Goal: Task Accomplishment & Management: Manage account settings

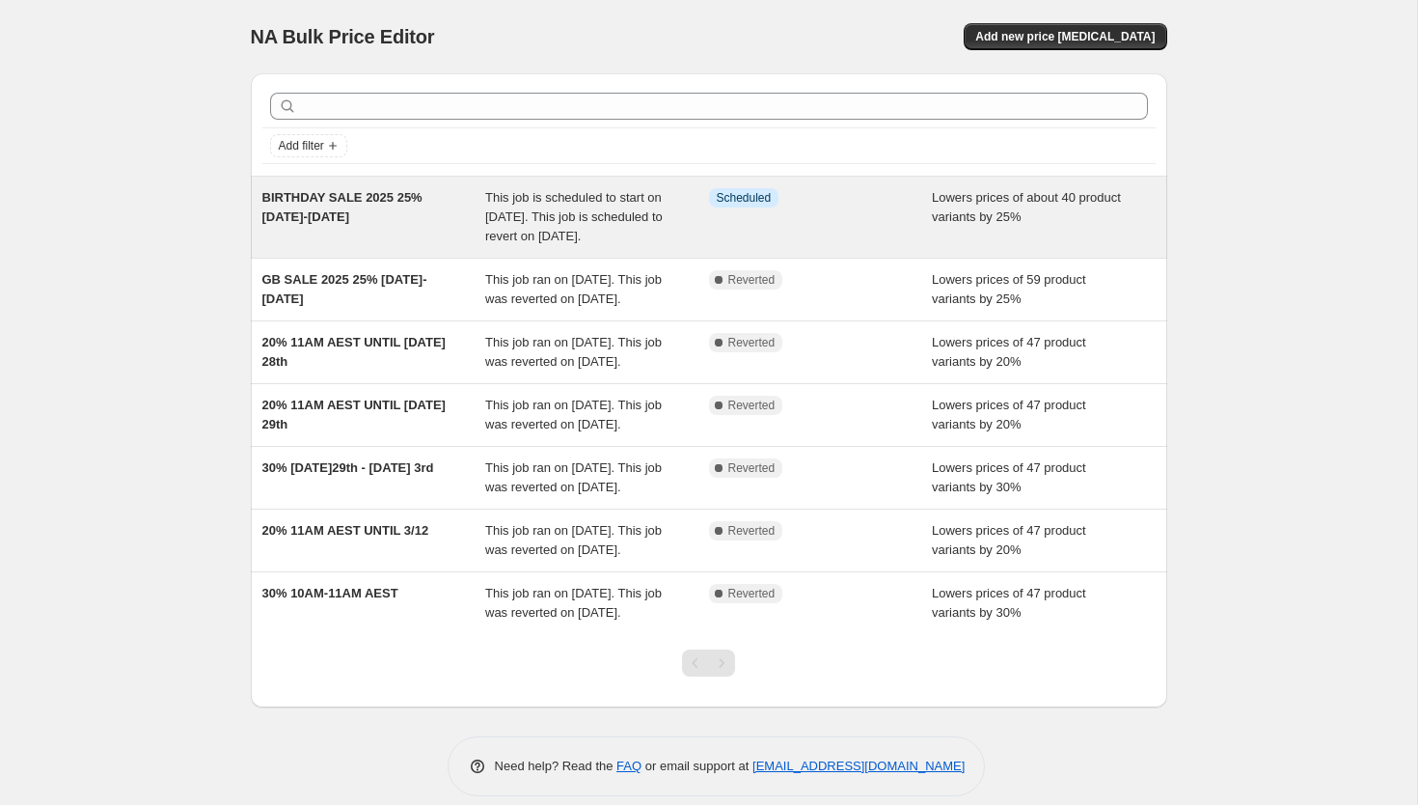
click at [618, 246] on div "This job is scheduled to start on [DATE]. This job is scheduled to revert on [D…" at bounding box center [597, 217] width 224 height 58
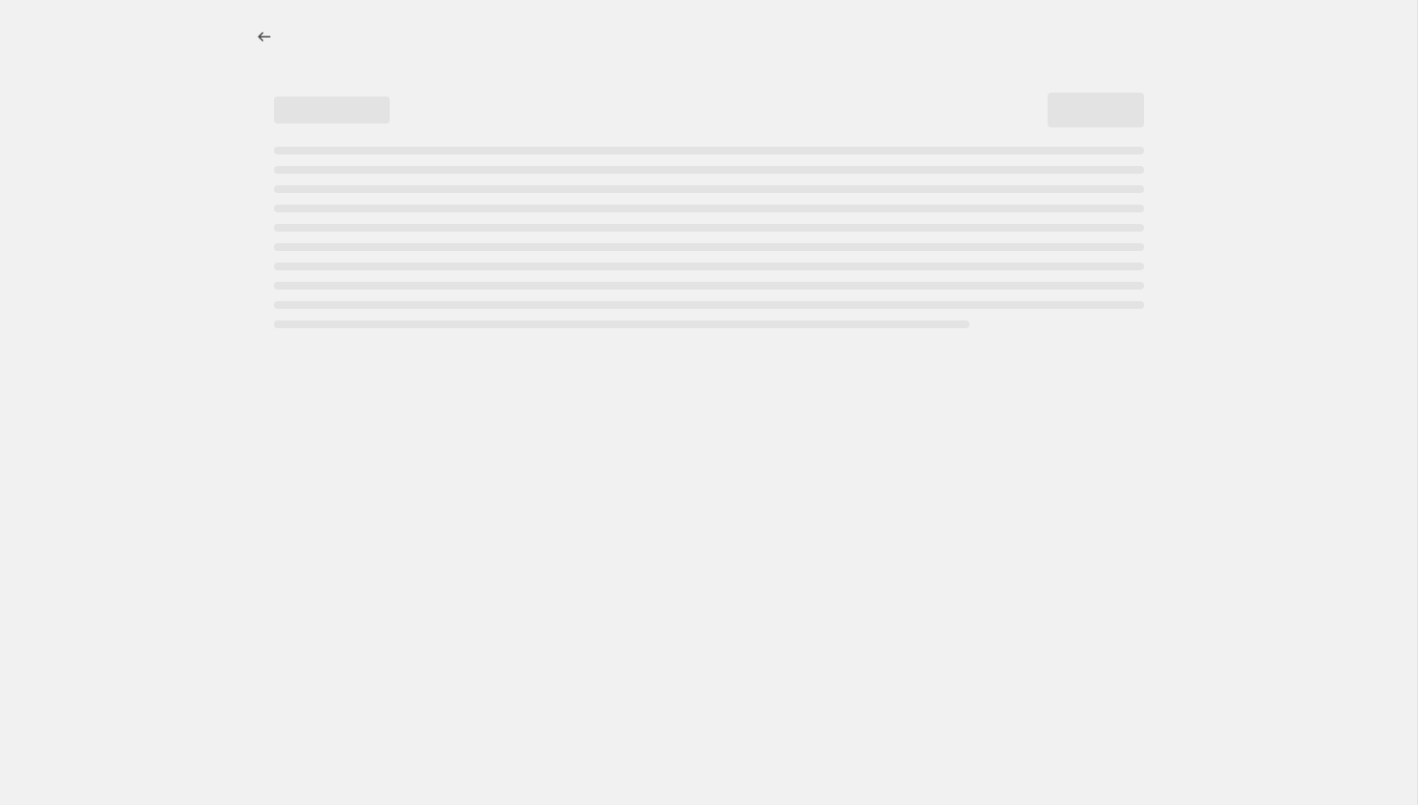
select select "percentage"
select select "collection"
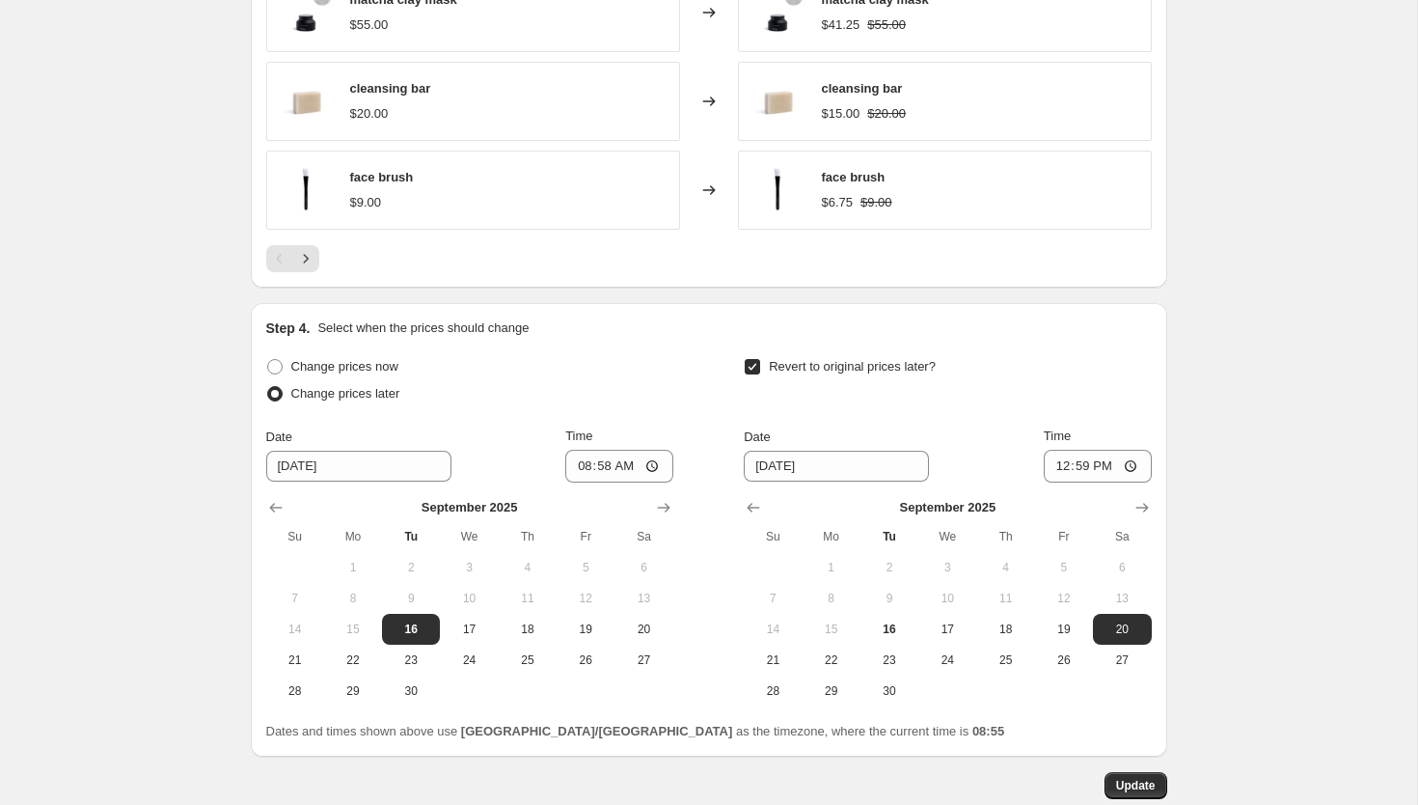
scroll to position [1674, 0]
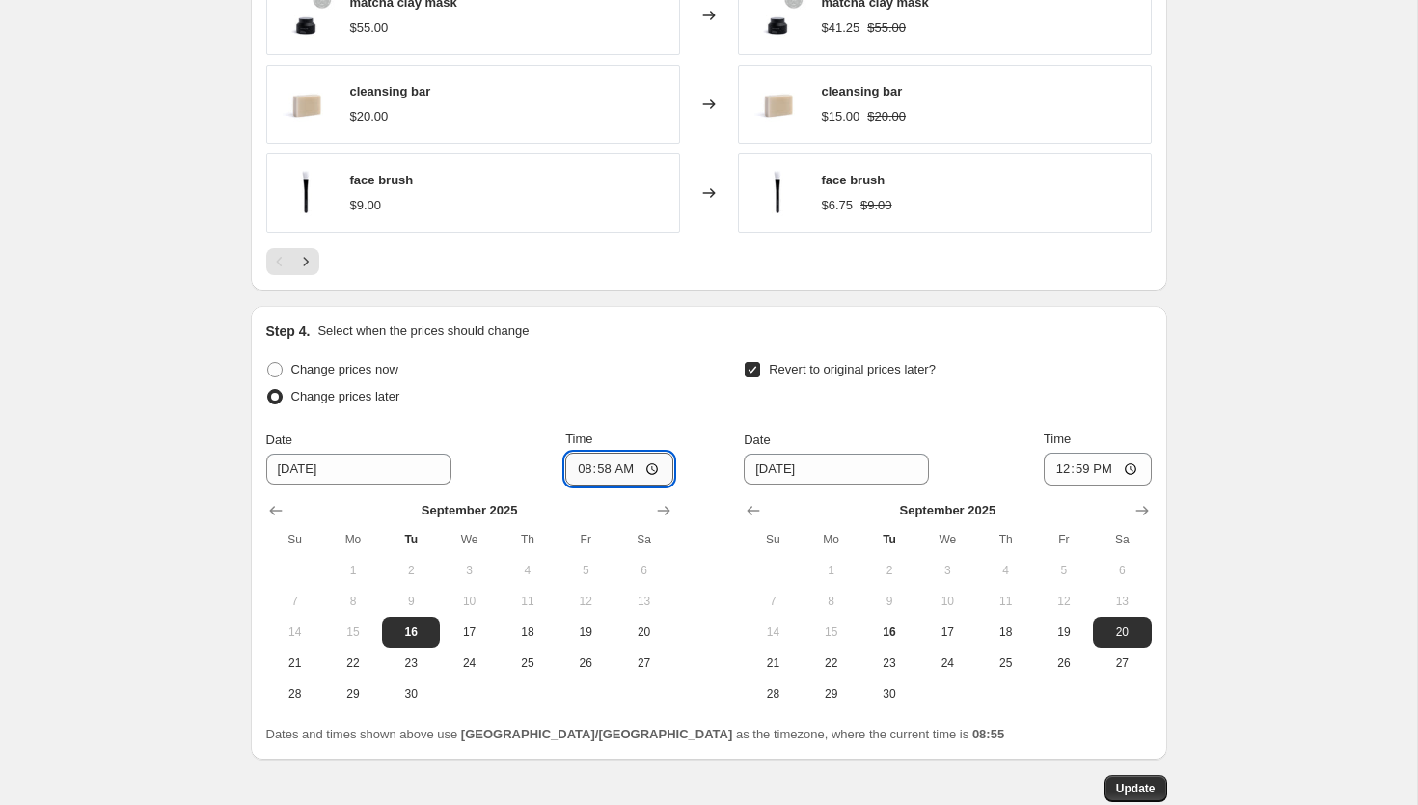
click at [597, 470] on input "08:58" at bounding box center [619, 469] width 108 height 33
type input "08:56"
click at [1131, 788] on span "Update" at bounding box center [1136, 788] width 40 height 15
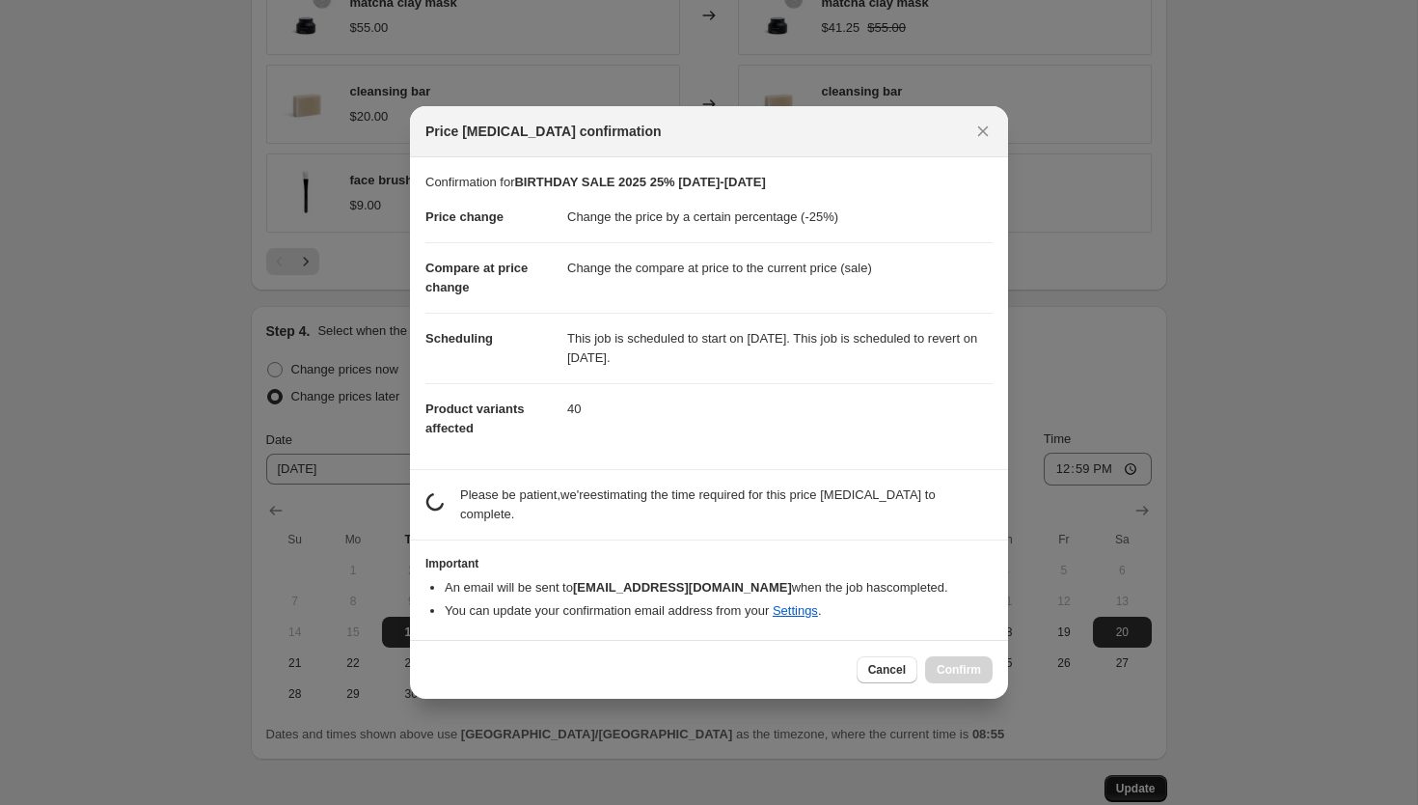
scroll to position [0, 0]
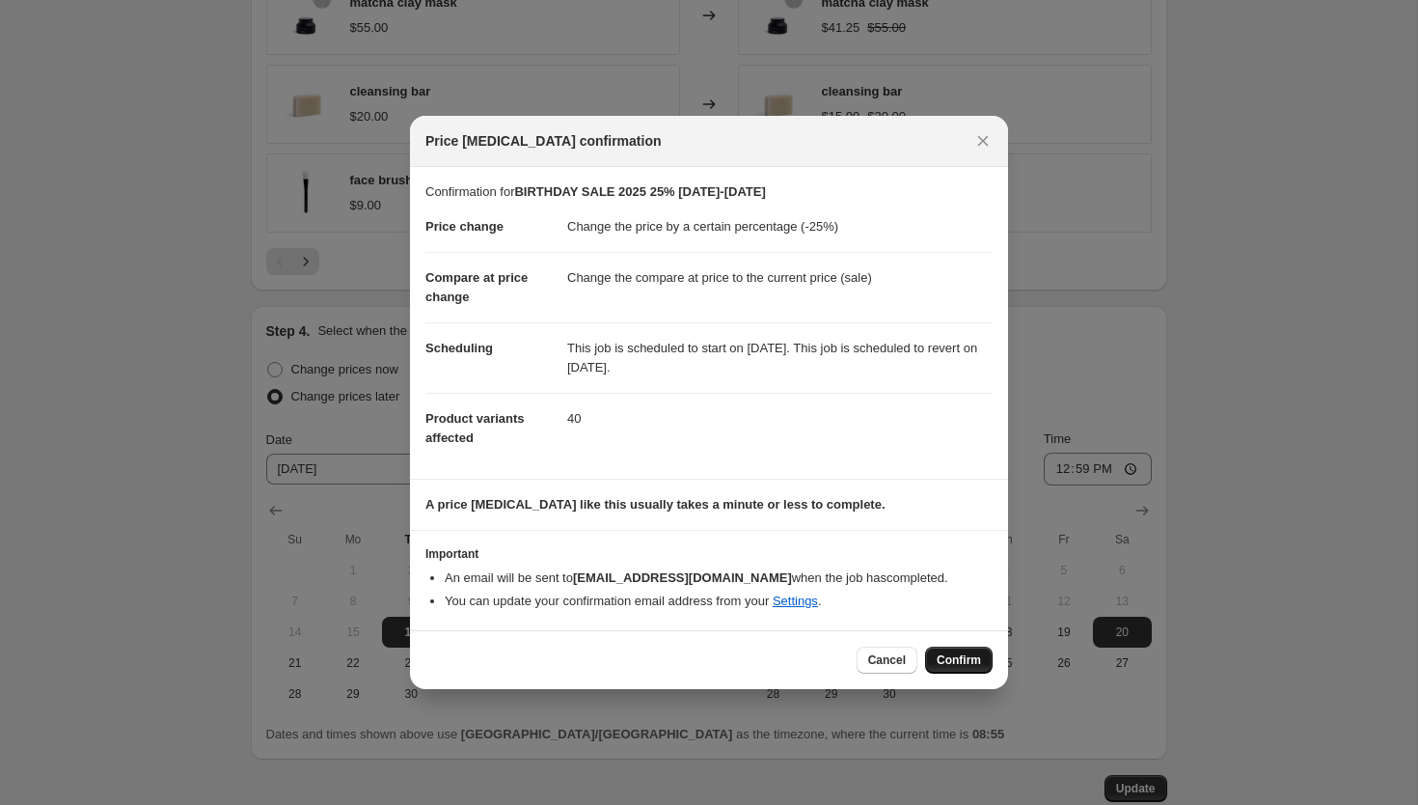
click at [969, 657] on span "Confirm" at bounding box center [959, 659] width 44 height 15
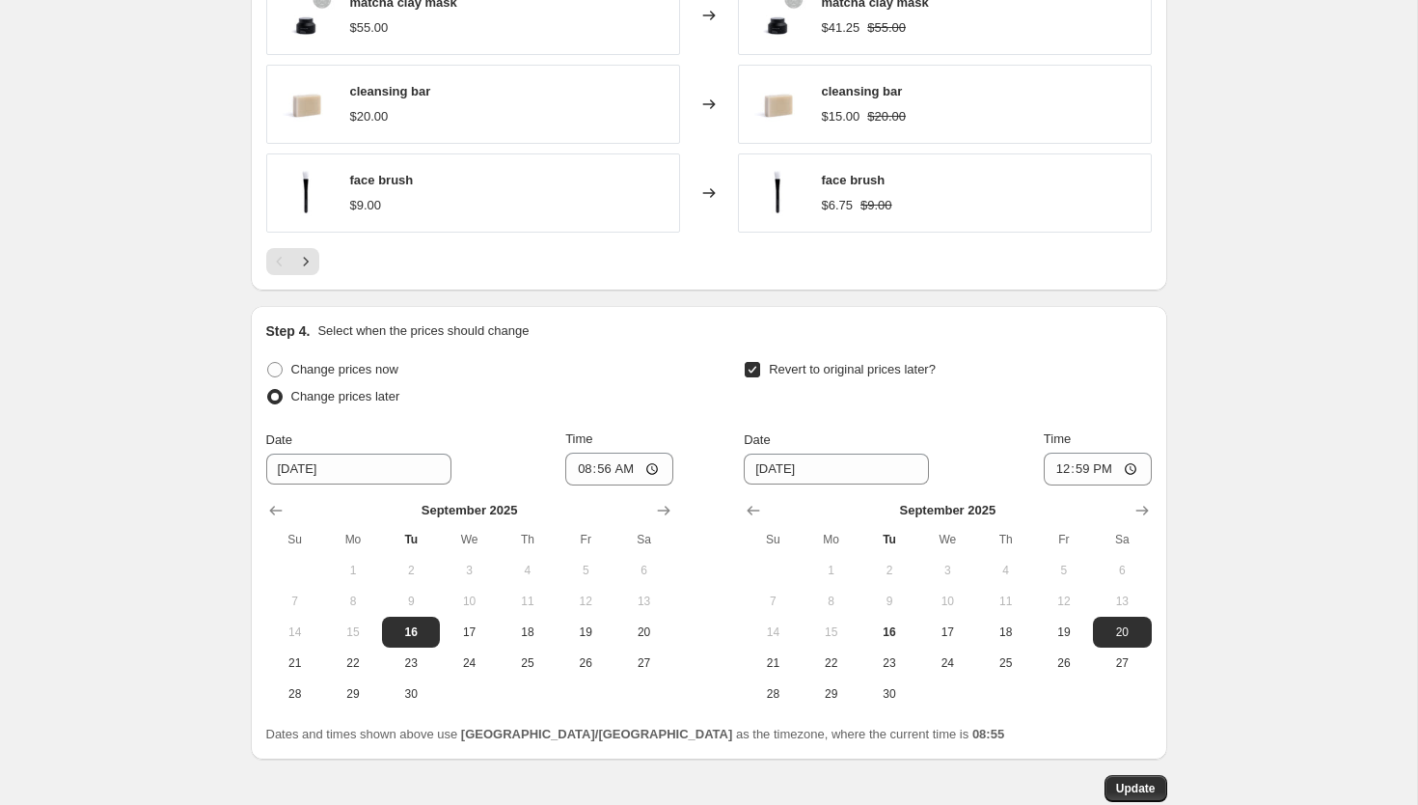
click at [1136, 784] on span "Update" at bounding box center [1136, 788] width 40 height 15
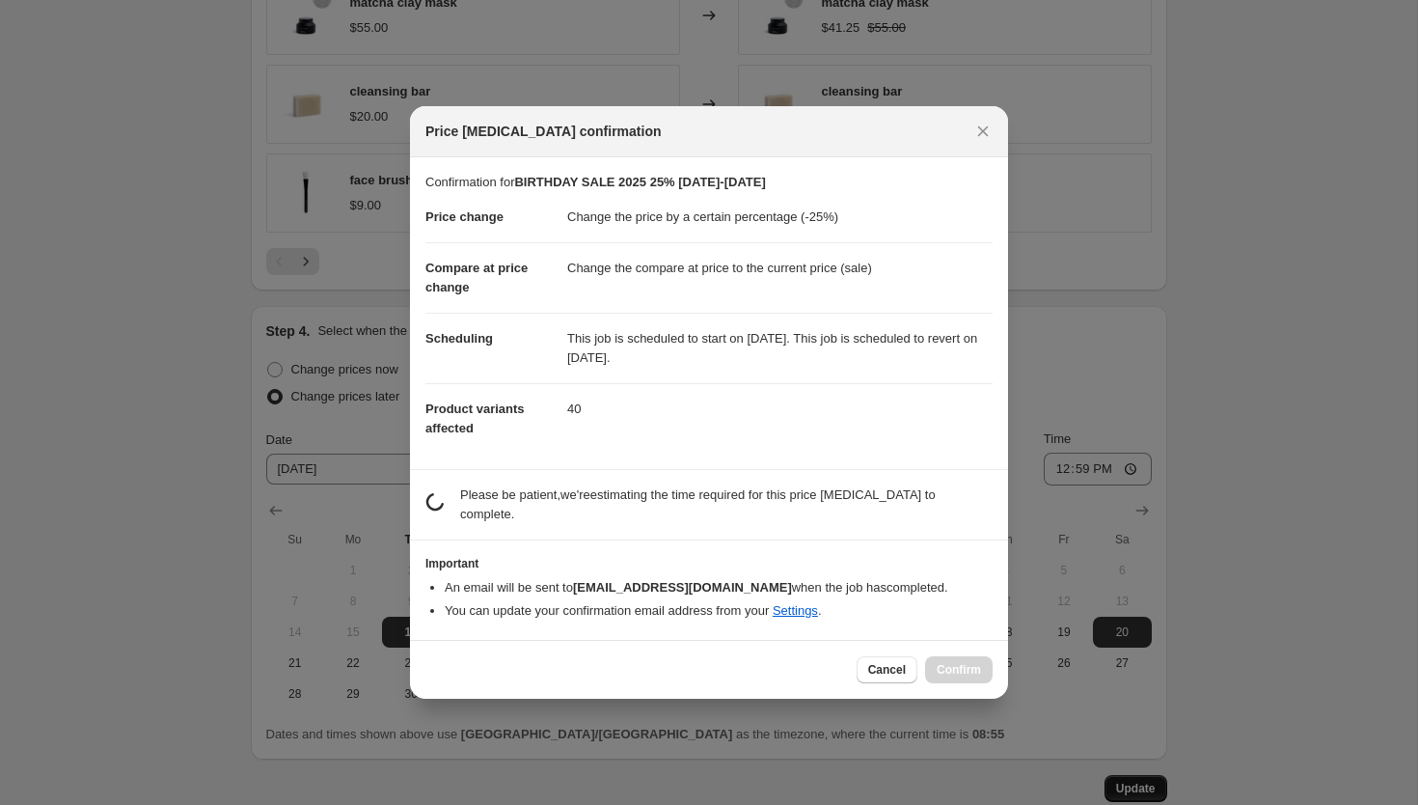
scroll to position [0, 0]
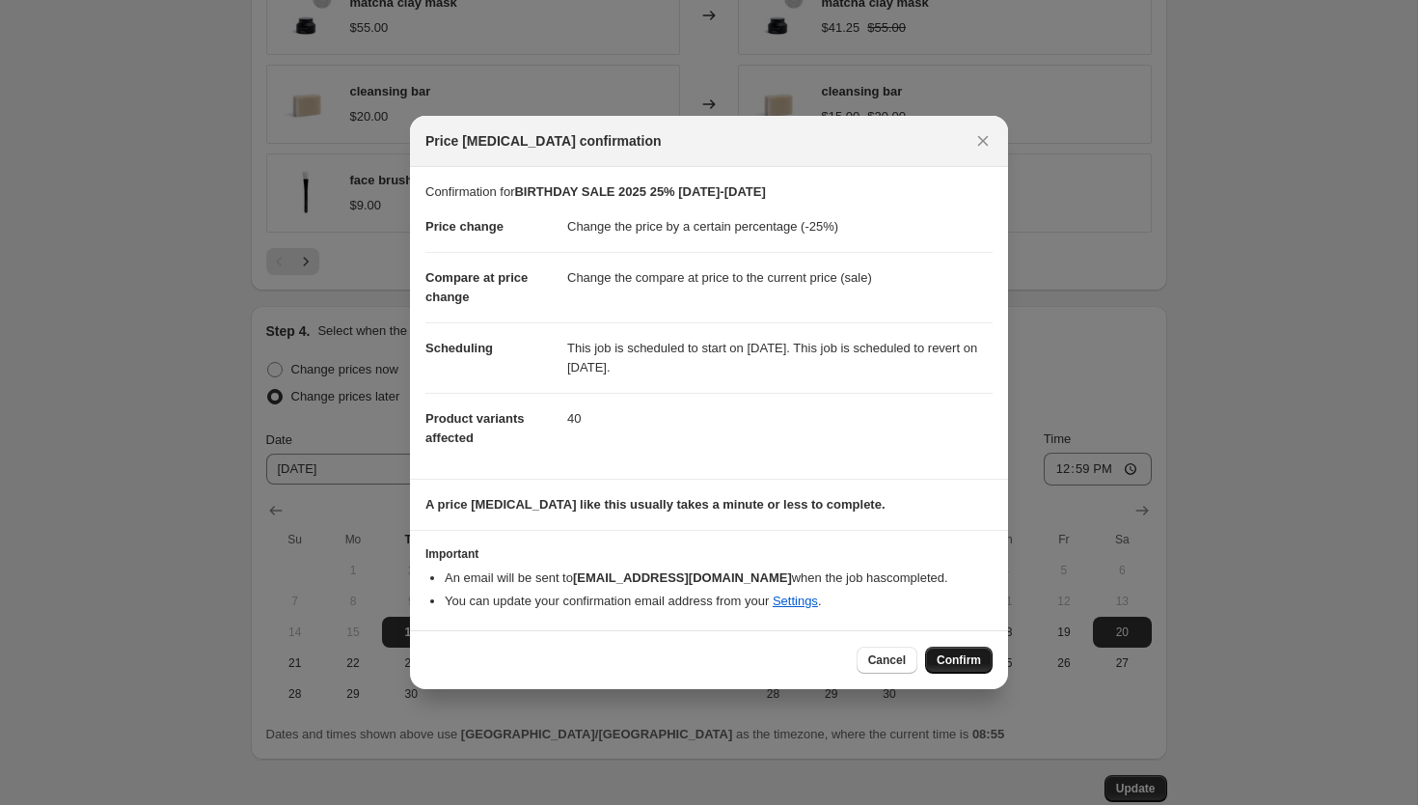
click at [956, 661] on span "Confirm" at bounding box center [959, 659] width 44 height 15
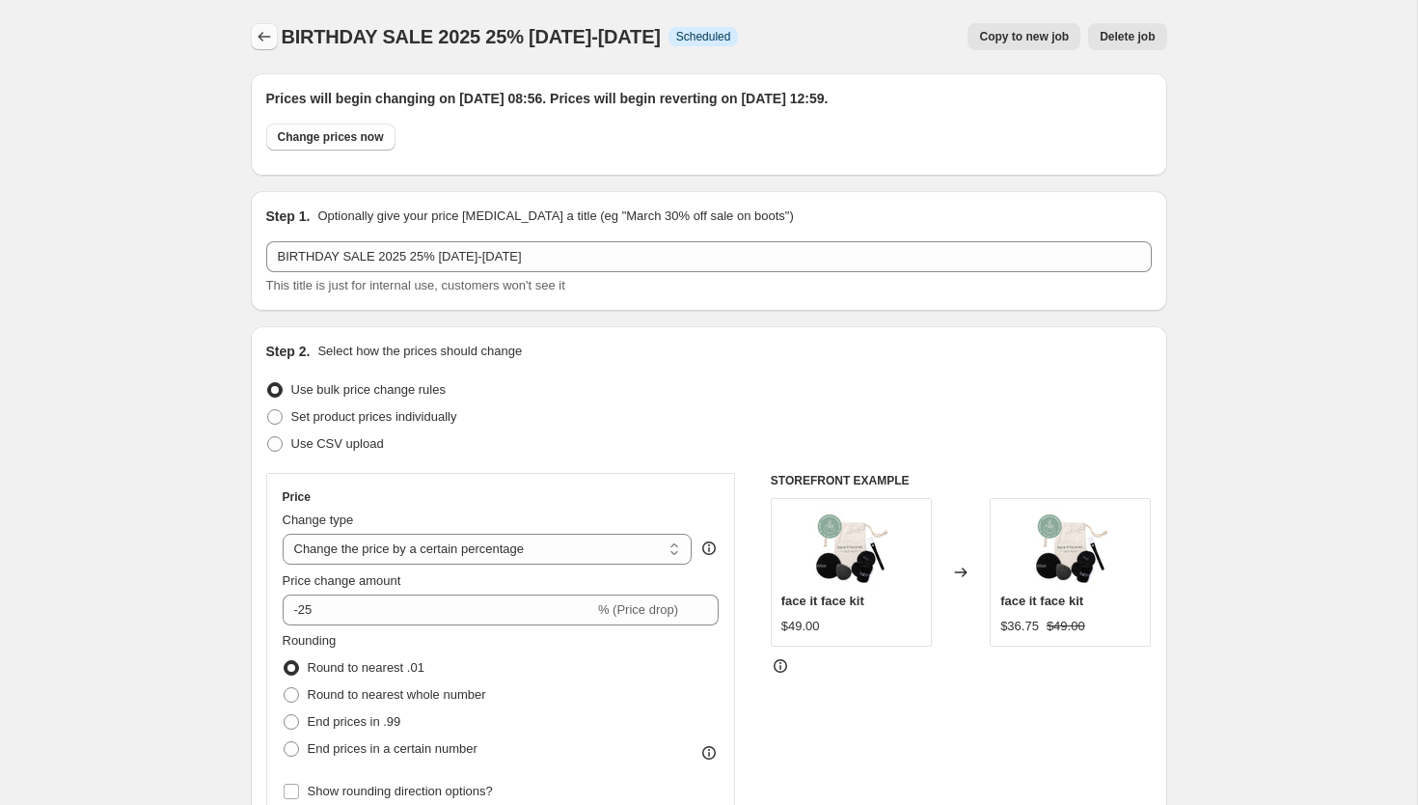
click at [262, 35] on icon "Price change jobs" at bounding box center [264, 36] width 19 height 19
